Goal: Navigation & Orientation: Find specific page/section

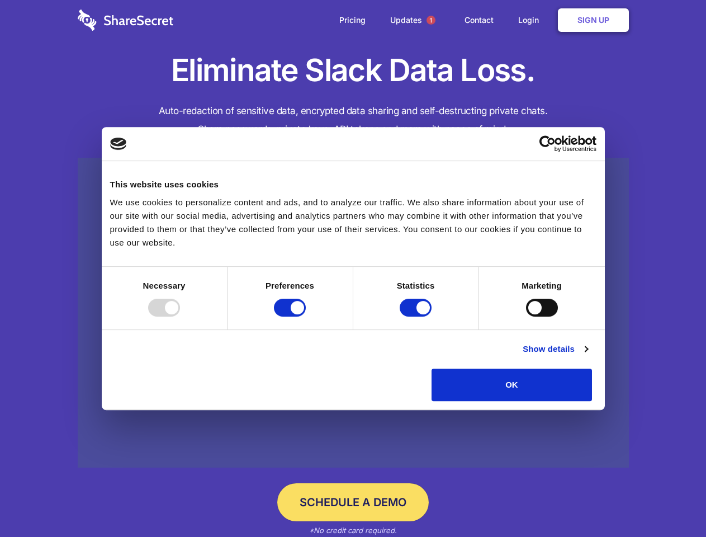
click at [180, 316] on div at bounding box center [164, 308] width 32 height 18
click at [306, 316] on input "Preferences" at bounding box center [290, 308] width 32 height 18
checkbox input "false"
click at [417, 316] on input "Statistics" at bounding box center [416, 308] width 32 height 18
checkbox input "false"
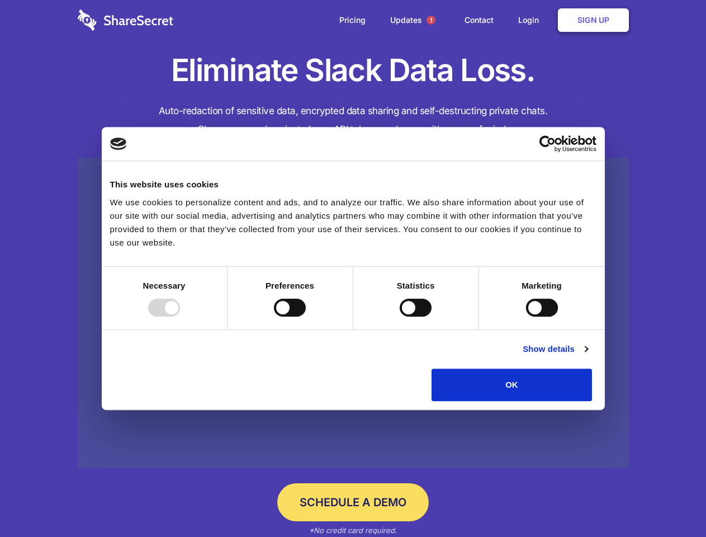
click at [526, 316] on input "Marketing" at bounding box center [542, 308] width 32 height 18
checkbox input "true"
click at [588, 356] on link "Show details" at bounding box center [555, 348] width 65 height 13
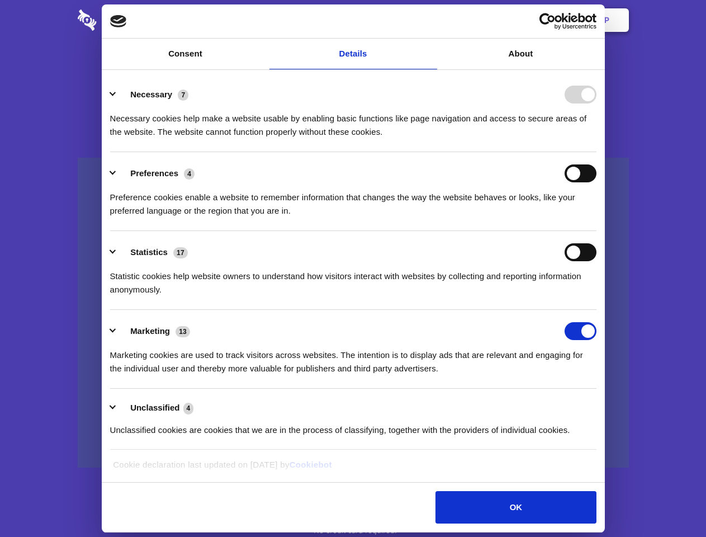
click at [602, 405] on ul "Necessary 7 Necessary cookies help make a website usable by enabling basic func…" at bounding box center [353, 261] width 497 height 377
click at [431, 20] on span "1" at bounding box center [431, 20] width 9 height 9
